Goal: Communication & Community: Answer question/provide support

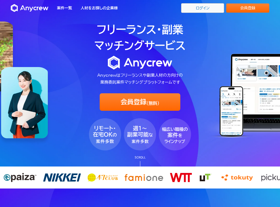
click at [206, 11] on link "ログイン" at bounding box center [202, 8] width 43 height 10
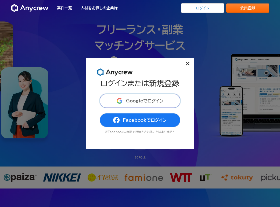
click at [150, 103] on span "Googleでログイン" at bounding box center [144, 101] width 37 height 4
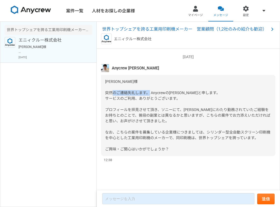
drag, startPoint x: 151, startPoint y: 93, endPoint x: 176, endPoint y: 93, distance: 25.3
click at [176, 93] on span "石原様 突然のご連絡失礼します。 Anycrewの木内と申します。 サービスのご利用、ありがとうございます。 プロフィールを拝見させて頂き、ソニーにて、長年に…" at bounding box center [187, 116] width 165 height 72
copy span "Anycrewの木内"
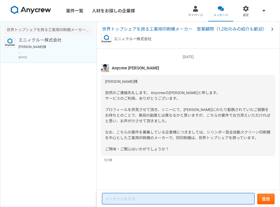
click at [142, 202] on textarea at bounding box center [178, 198] width 152 height 11
paste textarea "Anycrew 木内さま お世話になっております。 ご返信が遅くなり申し訳ございません。 この度はご紹介いただき、ありがとうございます。 案件の詳細を拝見いた…"
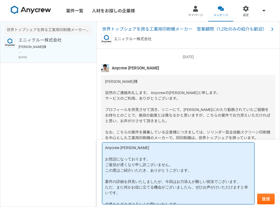
click at [140, 146] on textarea "Anycrew 木内さま お世話になっております。 ご返信が遅くなり申し訳ございません。 この度はご紹介いただき、ありがとうございます。 案件の詳細を拝見いた…" at bounding box center [178, 174] width 152 height 62
click at [168, 160] on textarea "Anycrew 木内様 お世話になっております。 ご返信が遅くなり申し訳ございません。 この度はご紹介いただき、ありがとうございます。 案件の詳細を拝見いたし…" at bounding box center [178, 174] width 152 height 62
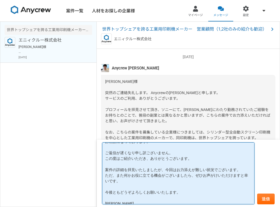
scroll to position [21, 0]
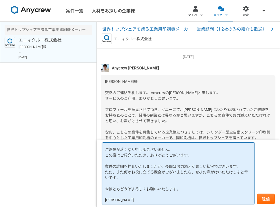
click at [114, 174] on textarea "Anycrew 木内様 お世話になっております。 ご返信が遅くなり申し訳ございません。 この度はご紹介いただき、ありがとうございます。 案件の詳細を拝見いたし…" at bounding box center [178, 174] width 152 height 62
click at [118, 173] on textarea "Anycrew 木内様 お世話になっております。 ご返信が遅くなり申し訳ございません。 この度はご紹介いただき、ありがとうございます。 案件の詳細を拝見いたし…" at bounding box center [178, 174] width 152 height 62
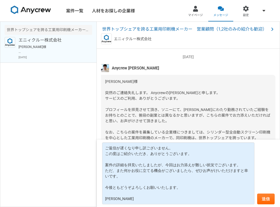
click at [213, 120] on div "石原様 突然のご連絡失礼します。 Anycrewの木内と申します。 サービスのご利用、ありがとうございます。 プロフィールを拝見させて頂き、ソニーにて、長年に…" at bounding box center [188, 115] width 174 height 81
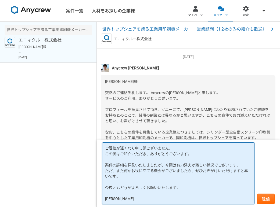
click at [195, 175] on textarea "Anycrew 木内様 お世話になっております。 ご返信が遅くなり申し訳ございません。 この度はご紹介いただき、ありがとうございます。 案件の詳細を拝見いたし…" at bounding box center [178, 174] width 152 height 62
drag, startPoint x: 117, startPoint y: 171, endPoint x: 101, endPoint y: 171, distance: 16.1
click at [101, 171] on form "Anycrew 木内様 お世話になっております。 ご返信が遅くなり申し訳ございません。 この度はご紹介いただき、ありがとうございます。 案件の詳細を拝見いたし…" at bounding box center [188, 173] width 183 height 67
drag, startPoint x: 166, startPoint y: 165, endPoint x: 171, endPoint y: 169, distance: 6.4
click at [166, 166] on textarea "Anycrew 木内様 お世話になっております。 ご返信が遅くなり申し訳ございません。 この度はご紹介いただき、ありがとうございます。 案件の詳細を拝見いたし…" at bounding box center [178, 174] width 152 height 62
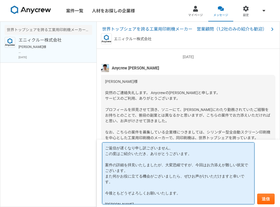
click at [168, 167] on textarea "Anycrew 木内様 お世話になっております。 ご返信が遅くなり申し訳ございません。 この度はご紹介いただき、ありがとうございます。 案件の詳細を拝見いたし…" at bounding box center [178, 174] width 152 height 62
drag, startPoint x: 161, startPoint y: 169, endPoint x: 106, endPoint y: 169, distance: 55.4
click at [106, 169] on textarea "Anycrew 木内様 お世話になっております。 ご返信が遅くなり申し訳ございません。 この度はご紹介いただき、ありがとうございます。 案件の詳細を拝見いたし…" at bounding box center [178, 174] width 152 height 62
click at [201, 172] on textarea "Anycrew 木内様 お世話になっております。 ご返信が遅くなり申し訳ございません。 この度はご紹介いただき、ありがとうございます。 案件の詳細を拝見いたし…" at bounding box center [178, 174] width 152 height 62
click at [119, 172] on textarea "Anycrew 木内様 お世話になっております。 ご返信が遅くなり申し訳ございません。 この度はご紹介いただき、ありがとうございます。 案件の詳細を拝見いたし…" at bounding box center [178, 174] width 152 height 62
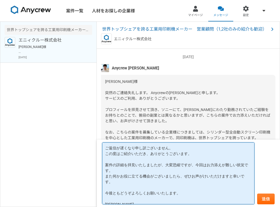
click at [133, 175] on textarea "Anycrew 木内様 お世話になっております。 ご返信が遅くなり申し訳ございません。 この度はご紹介いただき、ありがとうございます。 案件の詳細を拝見いたし…" at bounding box center [178, 174] width 152 height 62
click at [136, 171] on textarea "Anycrew 木内様 お世話になっております。 ご返信が遅くなり申し訳ございません。 この度はご紹介いただき、ありがとうございます。 案件の詳細を拝見いたし…" at bounding box center [178, 174] width 152 height 62
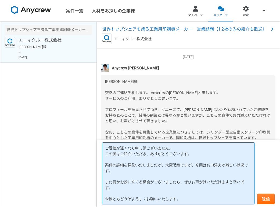
type textarea "Anycrew 木内様 お世話になっております。 ご返信が遅くなり申し訳ございません。 この度はご紹介いただき、ありがとうございます。 案件の詳細を拝見いたし…"
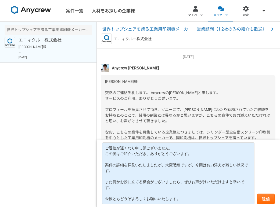
click at [160, 116] on span "石原様 突然のご連絡失礼します。 Anycrewの木内と申します。 サービスのご利用、ありがとうございます。 プロフィールを拝見させて頂き、ソニーにて、長年に…" at bounding box center [187, 116] width 165 height 72
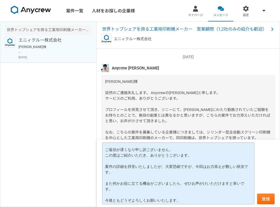
scroll to position [28, 0]
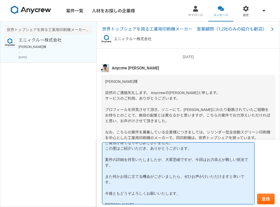
click at [153, 166] on textarea "Anycrew 木内様 お世話になっております。 ご返信が遅くなり申し訳ございません。 この度はご紹介いただき、ありがとうございます。 案件の詳細を拝見いたし…" at bounding box center [178, 174] width 152 height 62
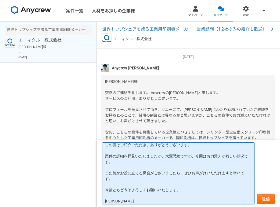
click at [154, 165] on textarea "Anycrew 木内様 お世話になっております。 ご返信が遅くなり申し訳ございません。 この度はご紹介いただき、ありがとうございます。 案件の詳細を拝見いたし…" at bounding box center [178, 174] width 152 height 62
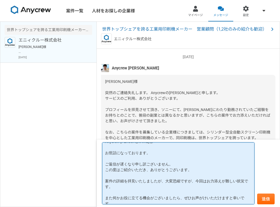
scroll to position [0, 0]
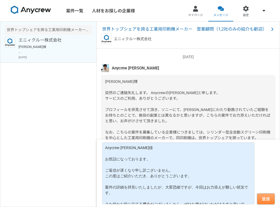
click at [266, 200] on button "送信" at bounding box center [265, 199] width 17 height 11
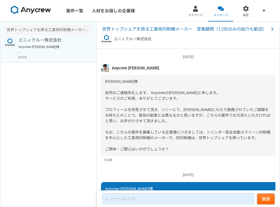
scroll to position [101, 0]
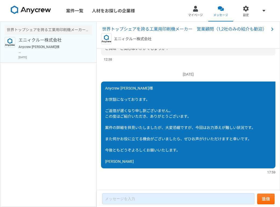
click at [71, 116] on div "世界トップシェアを誇る工業用印刷機メーカー　営業顧問（1,2社のみの紹介も歓迎） エニィクルー株式会社 Anycrew 木内様 お世話になっております。 ご返…" at bounding box center [48, 115] width 97 height 186
